Goal: Find specific page/section: Find specific page/section

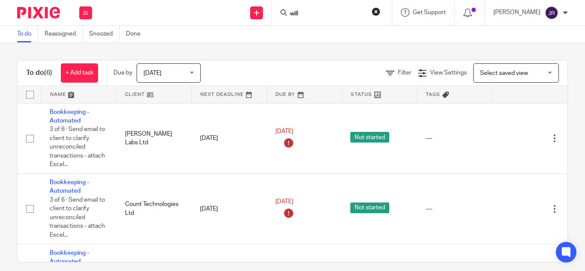
type input "will"
click button "submit" at bounding box center [0, 0] width 0 height 0
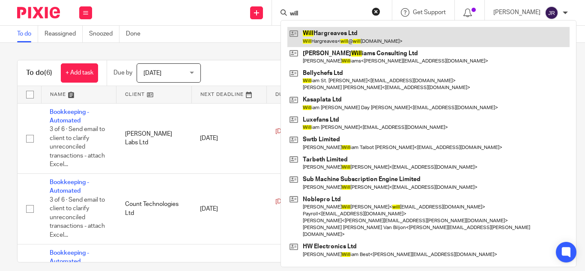
click at [327, 42] on link at bounding box center [429, 37] width 282 height 20
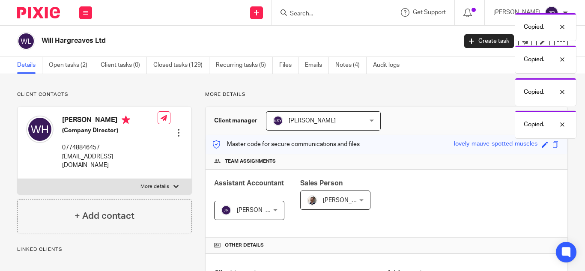
click at [549, 145] on div "Copied." at bounding box center [577, 157] width 62 height 28
